Goal: Task Accomplishment & Management: Manage account settings

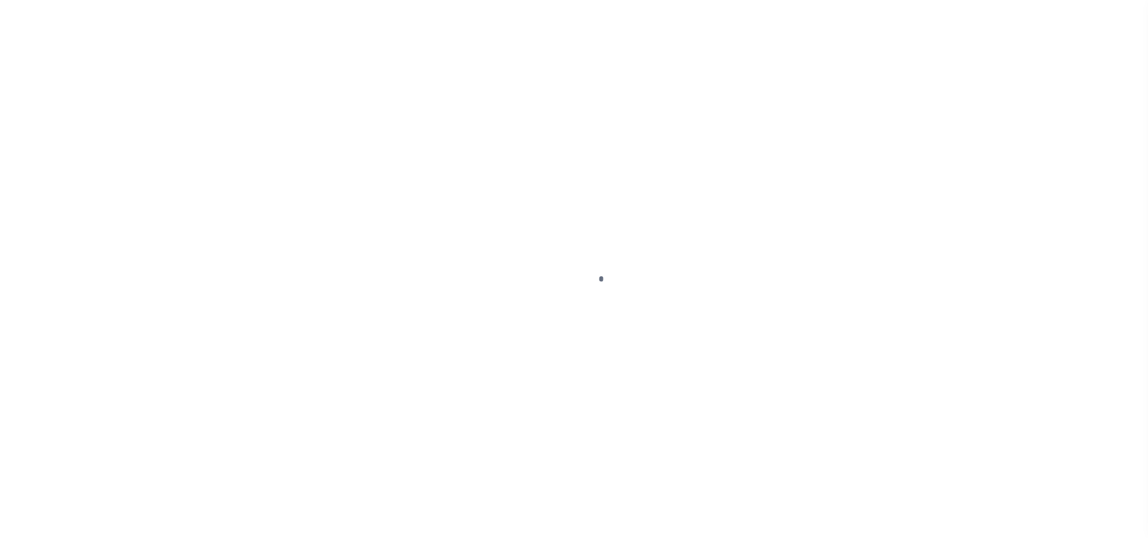
type input "-"
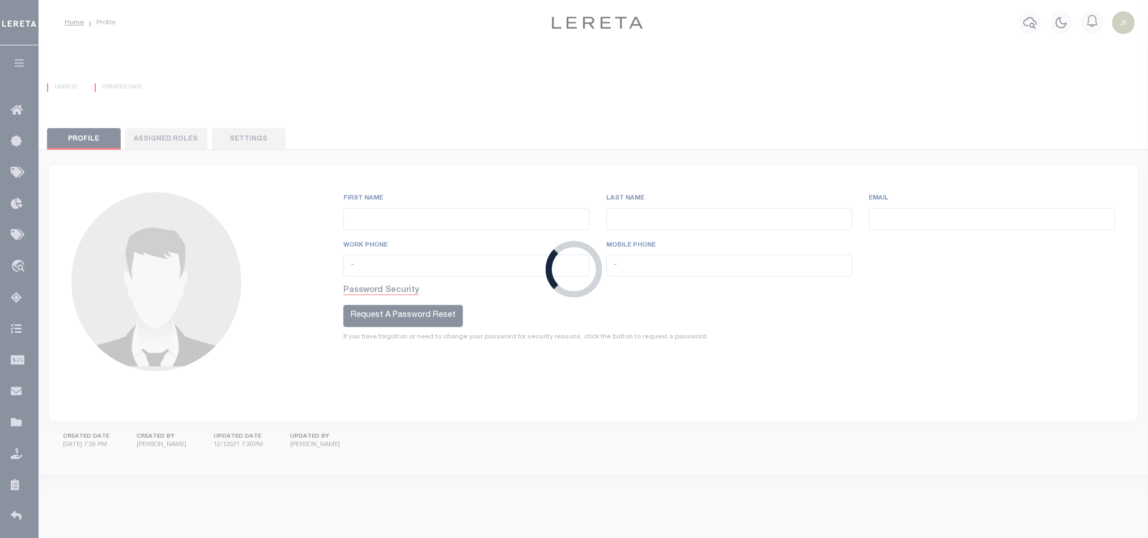
click at [840, 371] on div "Loading..." at bounding box center [574, 269] width 1148 height 538
click at [245, 137] on div "Loading..." at bounding box center [574, 269] width 1148 height 538
click at [701, 114] on div "Loading..." at bounding box center [574, 269] width 1148 height 538
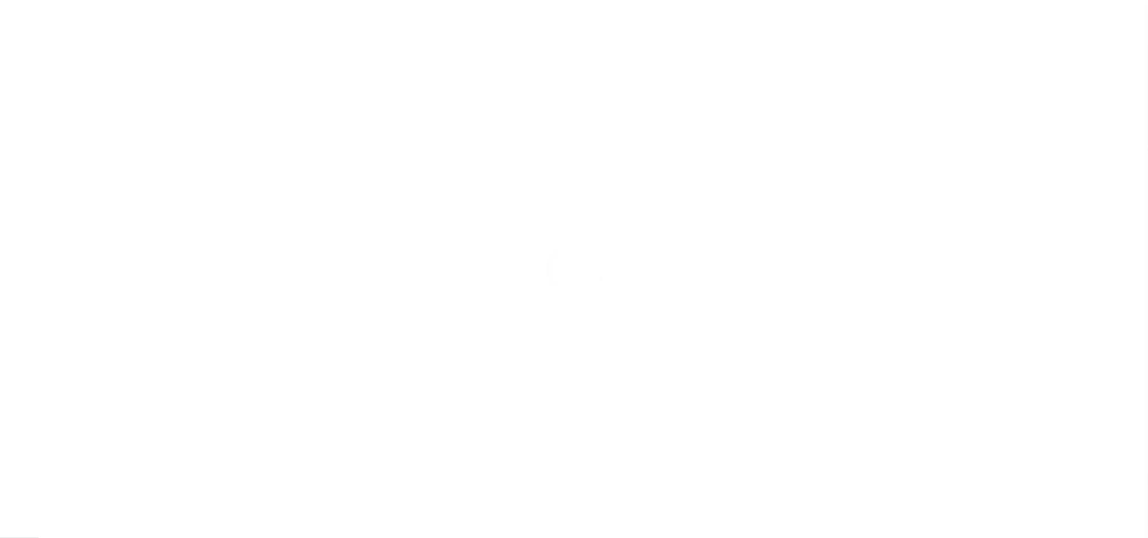
type input "-"
